Goal: Information Seeking & Learning: Learn about a topic

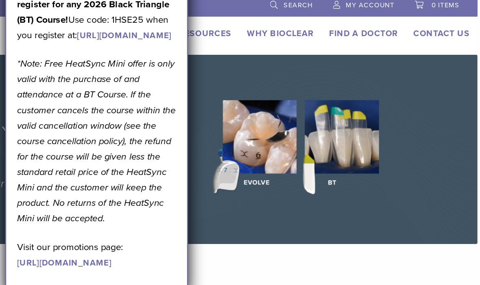
scroll to position [0, 39]
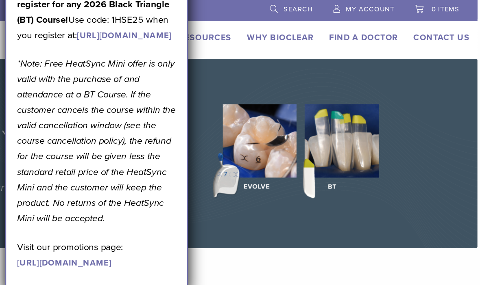
click at [165, 21] on div "CA 1.855.712.5327 Search My Account 0 items Cart No products in the cart. Back …" at bounding box center [201, 23] width 480 height 46
click at [259, 33] on link "Why Bioclear" at bounding box center [285, 30] width 52 height 8
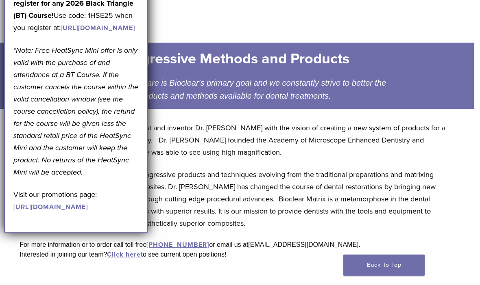
scroll to position [0, 6]
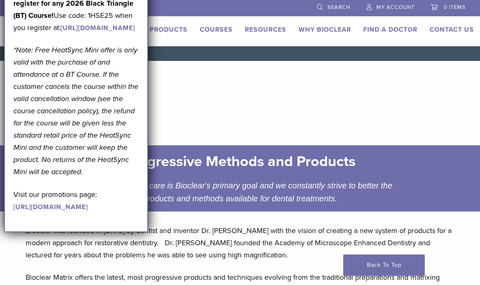
click at [61, 32] on link "[URL][DOMAIN_NAME]" at bounding box center [98, 28] width 74 height 8
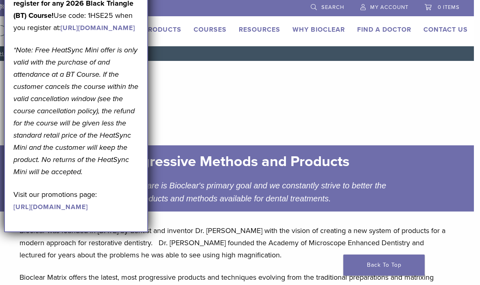
click at [203, 29] on link "Courses" at bounding box center [210, 30] width 33 height 8
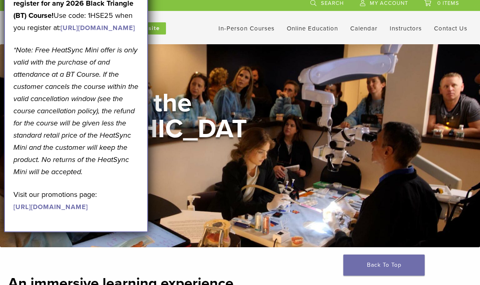
scroll to position [4, 0]
